Goal: Information Seeking & Learning: Learn about a topic

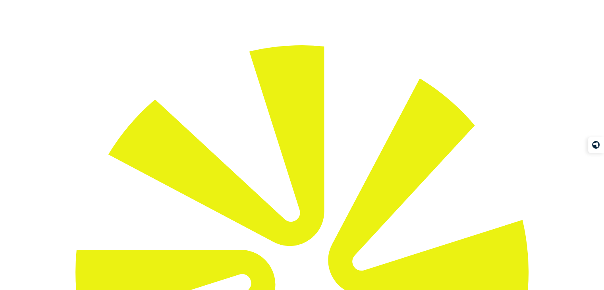
scroll to position [30, 0]
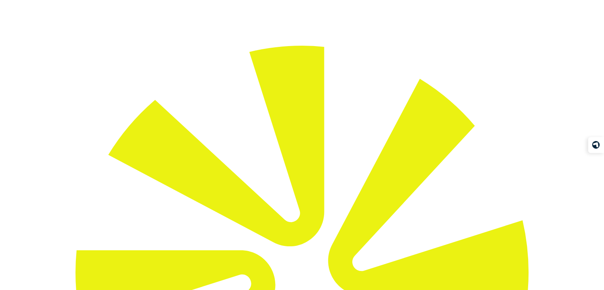
drag, startPoint x: 180, startPoint y: 137, endPoint x: 215, endPoint y: 160, distance: 42.2
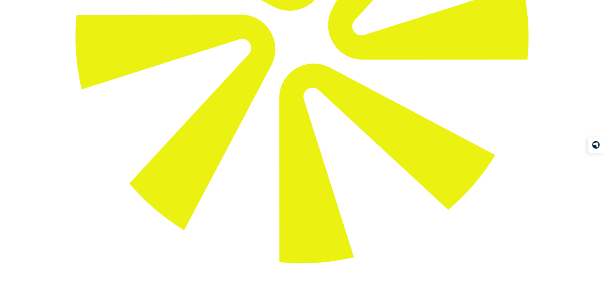
scroll to position [265, 0]
drag, startPoint x: 257, startPoint y: 99, endPoint x: 290, endPoint y: 116, distance: 36.8
drag, startPoint x: 241, startPoint y: 118, endPoint x: 295, endPoint y: 122, distance: 54.2
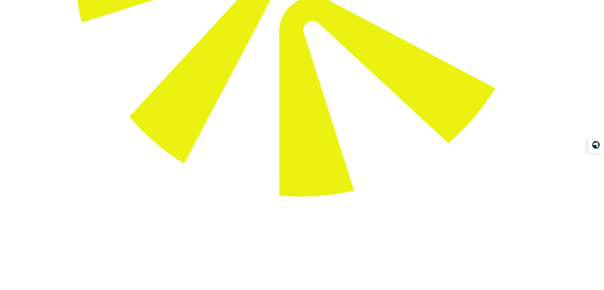
scroll to position [334, 0]
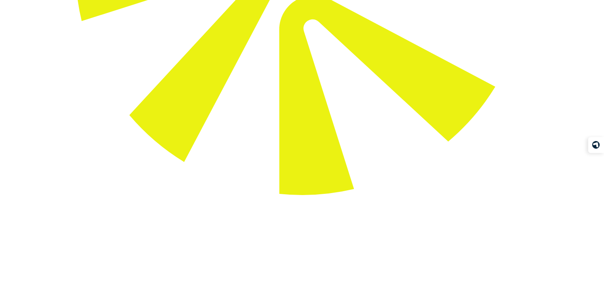
drag, startPoint x: 190, startPoint y: 86, endPoint x: 230, endPoint y: 94, distance: 40.6
drag, startPoint x: 231, startPoint y: 91, endPoint x: 257, endPoint y: 104, distance: 28.6
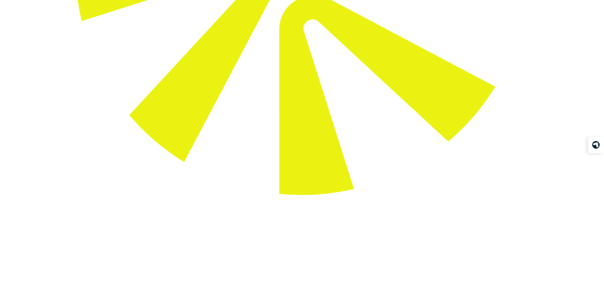
drag, startPoint x: 257, startPoint y: 104, endPoint x: 189, endPoint y: 81, distance: 71.1
drag, startPoint x: 191, startPoint y: 81, endPoint x: 230, endPoint y: 95, distance: 40.3
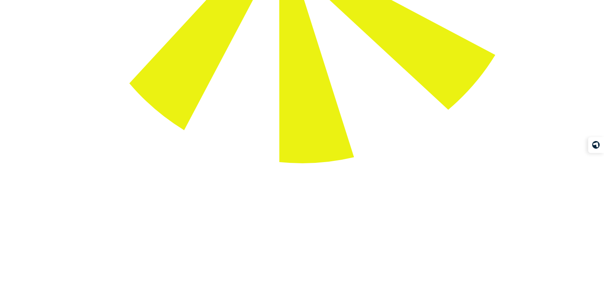
scroll to position [368, 0]
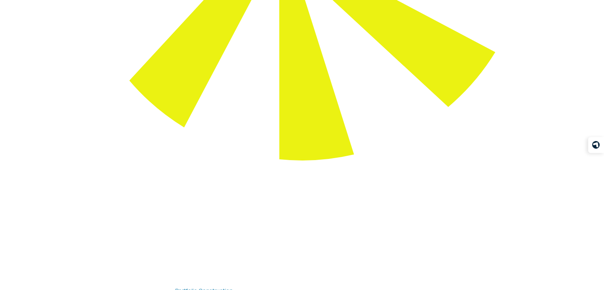
drag, startPoint x: 243, startPoint y: 107, endPoint x: 250, endPoint y: 116, distance: 11.9
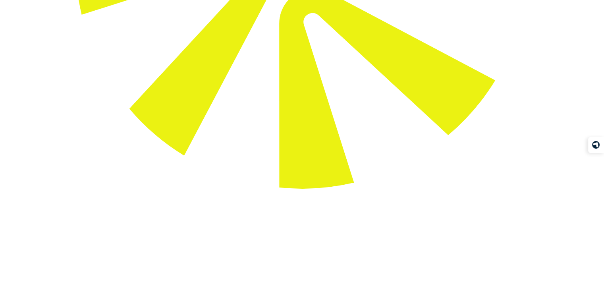
scroll to position [340, 0]
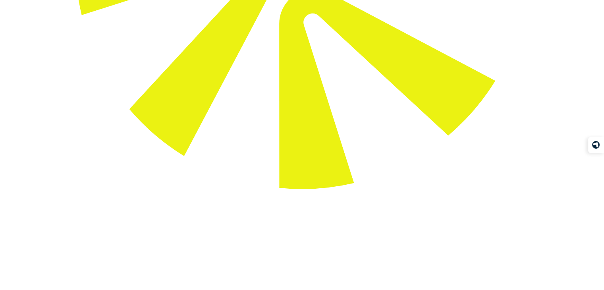
drag, startPoint x: 254, startPoint y: 143, endPoint x: 372, endPoint y: 155, distance: 118.2
drag, startPoint x: 376, startPoint y: 154, endPoint x: 217, endPoint y: 162, distance: 159.2
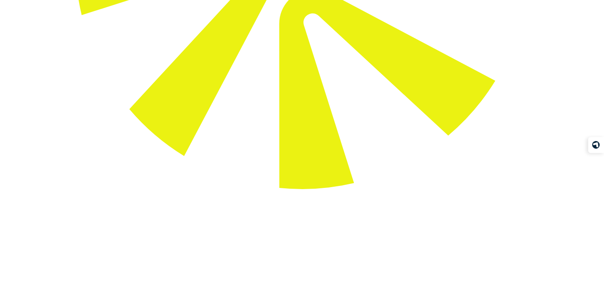
drag, startPoint x: 196, startPoint y: 210, endPoint x: 263, endPoint y: 207, distance: 66.8
drag, startPoint x: 263, startPoint y: 207, endPoint x: 278, endPoint y: 220, distance: 19.7
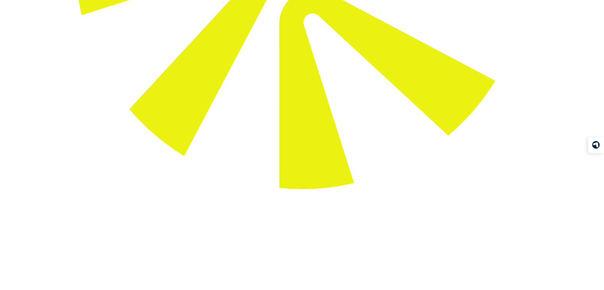
drag, startPoint x: 281, startPoint y: 219, endPoint x: 372, endPoint y: 227, distance: 91.3
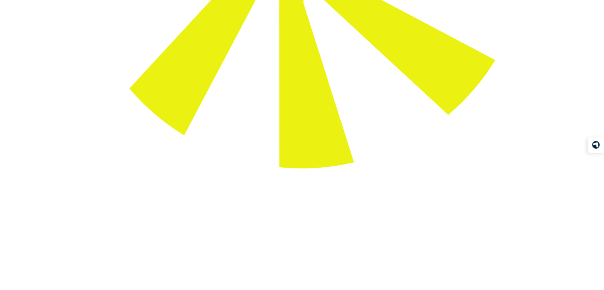
scroll to position [362, 0]
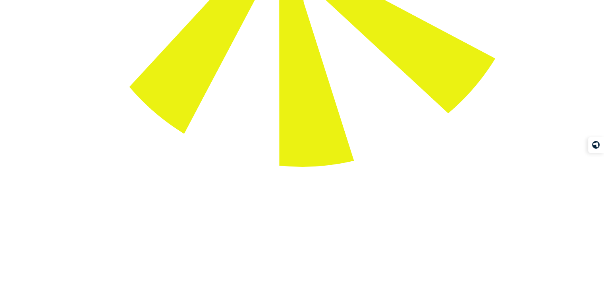
drag, startPoint x: 221, startPoint y: 206, endPoint x: 267, endPoint y: 207, distance: 45.7
drag, startPoint x: 282, startPoint y: 207, endPoint x: 319, endPoint y: 209, distance: 37.8
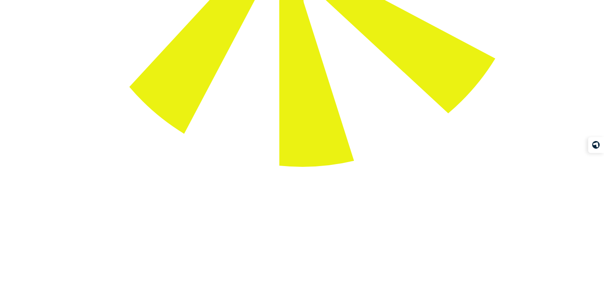
drag, startPoint x: 319, startPoint y: 209, endPoint x: 361, endPoint y: 209, distance: 41.3
drag, startPoint x: 383, startPoint y: 207, endPoint x: 329, endPoint y: 215, distance: 54.6
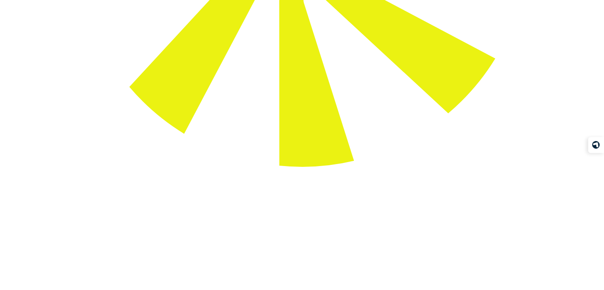
drag, startPoint x: 327, startPoint y: 219, endPoint x: 371, endPoint y: 218, distance: 44.1
drag, startPoint x: 371, startPoint y: 218, endPoint x: 271, endPoint y: 227, distance: 100.1
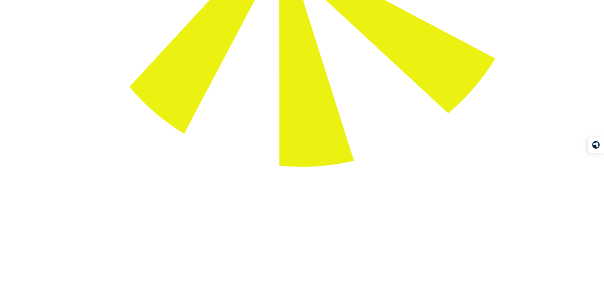
drag, startPoint x: 279, startPoint y: 224, endPoint x: 350, endPoint y: 233, distance: 70.8
drag, startPoint x: 189, startPoint y: 234, endPoint x: 297, endPoint y: 236, distance: 108.1
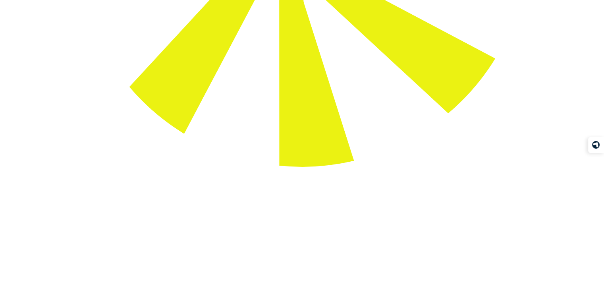
drag, startPoint x: 297, startPoint y: 236, endPoint x: 236, endPoint y: 240, distance: 60.9
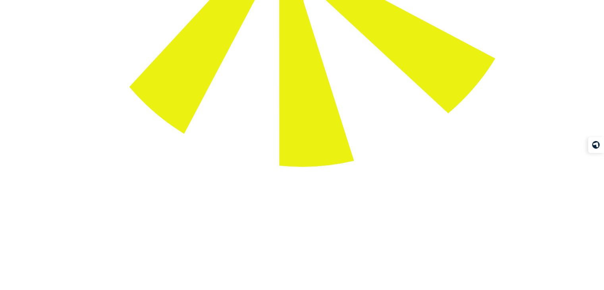
drag, startPoint x: 259, startPoint y: 190, endPoint x: 278, endPoint y: 197, distance: 20.7
drag, startPoint x: 284, startPoint y: 197, endPoint x: 346, endPoint y: 211, distance: 63.6
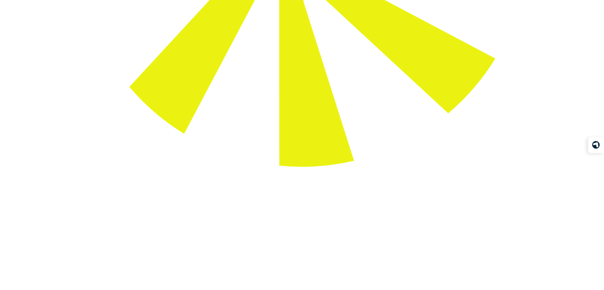
drag, startPoint x: 192, startPoint y: 215, endPoint x: 277, endPoint y: 226, distance: 85.0
drag, startPoint x: 277, startPoint y: 226, endPoint x: 336, endPoint y: 250, distance: 64.7
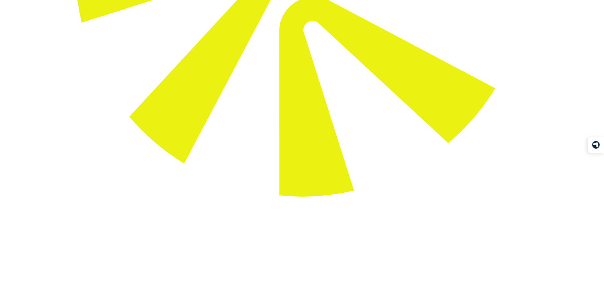
scroll to position [331, 0]
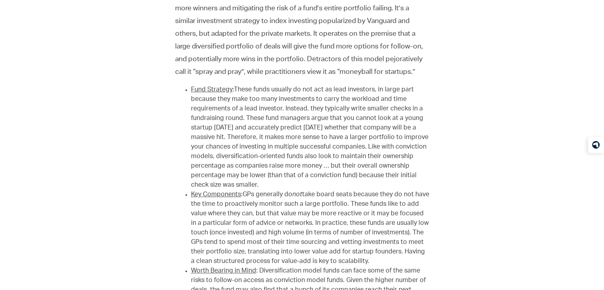
scroll to position [1286, 0]
drag, startPoint x: 175, startPoint y: 77, endPoint x: 278, endPoint y: 180, distance: 145.5
click at [278, 180] on div "An overview of different portfolio construction models used in the U.S. venture…" at bounding box center [302, 278] width 254 height 1591
drag, startPoint x: 278, startPoint y: 180, endPoint x: 282, endPoint y: 201, distance: 21.8
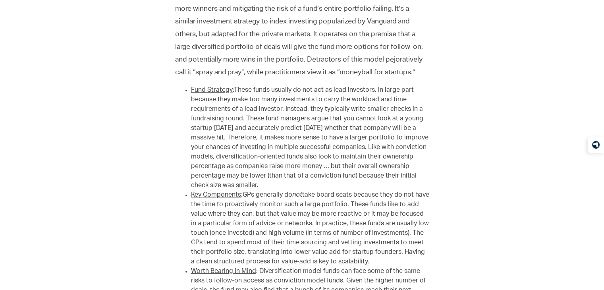
click at [282, 201] on div "An overview of different portfolio construction models used in the U.S. venture…" at bounding box center [302, 278] width 254 height 1591
drag, startPoint x: 300, startPoint y: 163, endPoint x: 372, endPoint y: 162, distance: 71.9
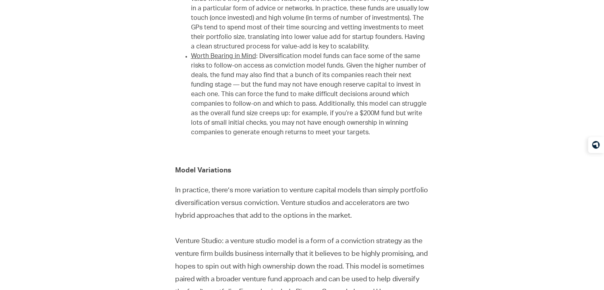
scroll to position [1500, 0]
drag, startPoint x: 173, startPoint y: 110, endPoint x: 321, endPoint y: 128, distance: 148.5
click at [321, 128] on div "Portfolio Construction Venture capital portfolios: diversification versus convi…" at bounding box center [302, 7] width 445 height 1705
drag, startPoint x: 254, startPoint y: 132, endPoint x: 335, endPoint y: 135, distance: 81.1
